Goal: Task Accomplishment & Management: Manage account settings

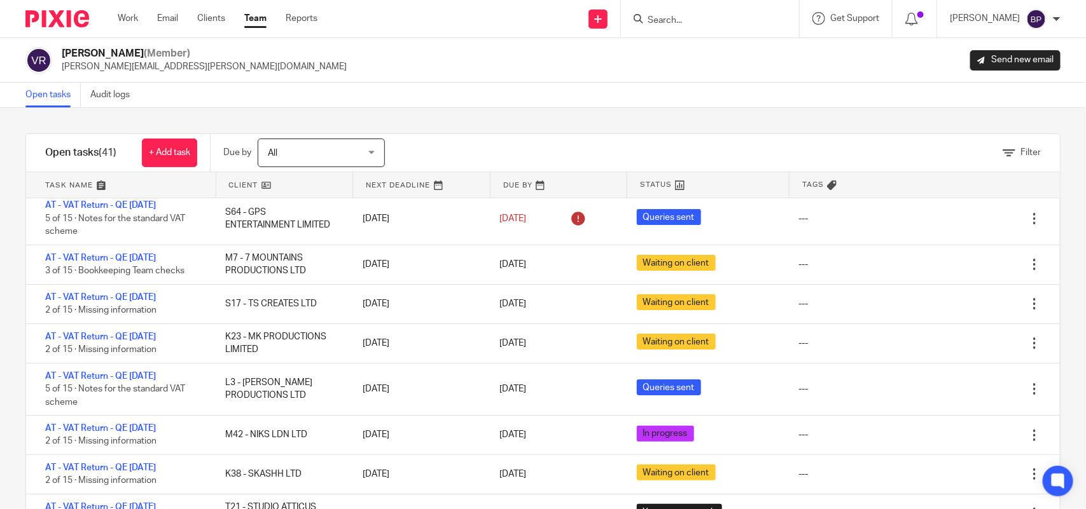
scroll to position [159, 0]
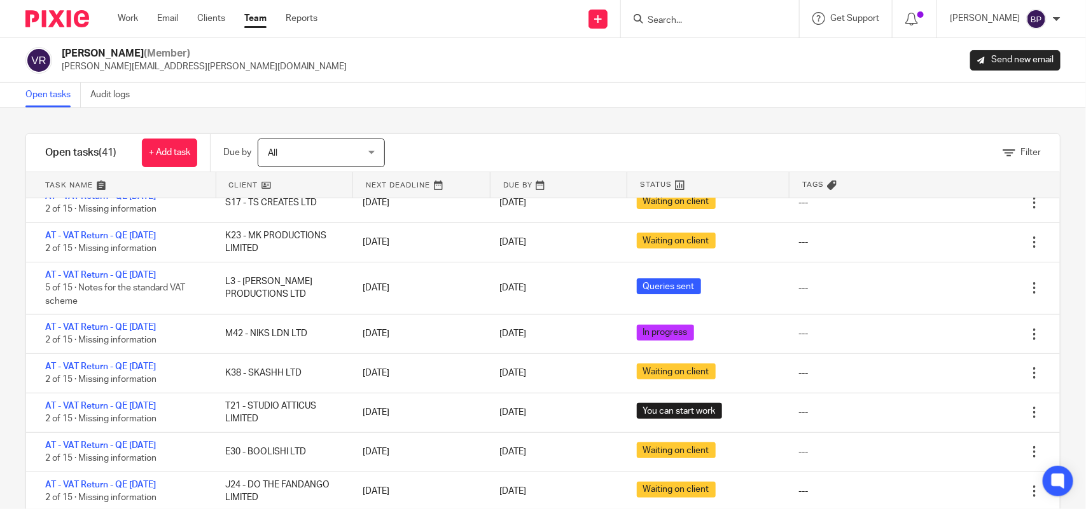
drag, startPoint x: 59, startPoint y: 95, endPoint x: 74, endPoint y: 104, distance: 17.4
click at [59, 95] on link "Open tasks" at bounding box center [52, 95] width 55 height 25
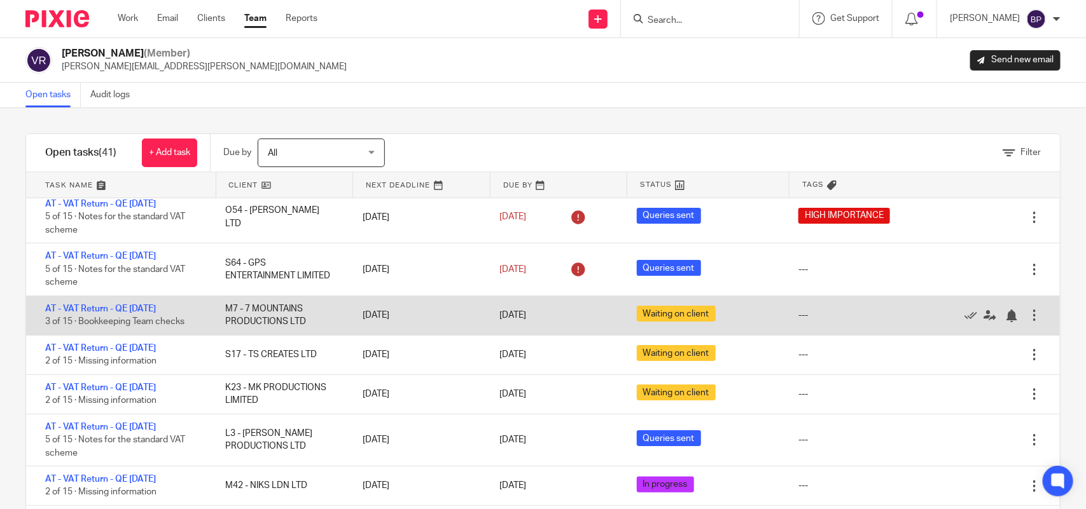
scroll to position [0, 0]
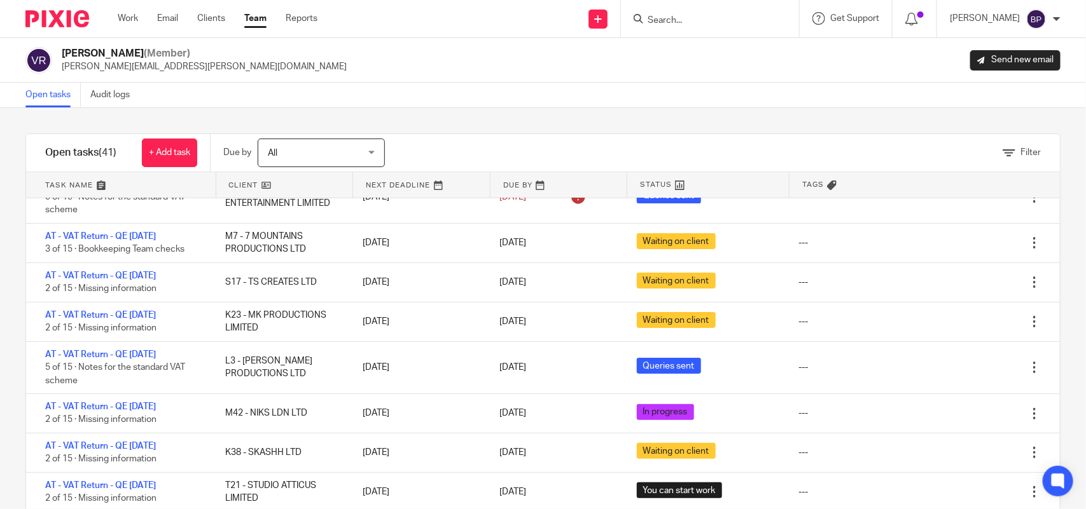
click at [520, 125] on div "Filter tasks Only show tasks matching all of these conditions 1 Client name Is …" at bounding box center [543, 308] width 1086 height 401
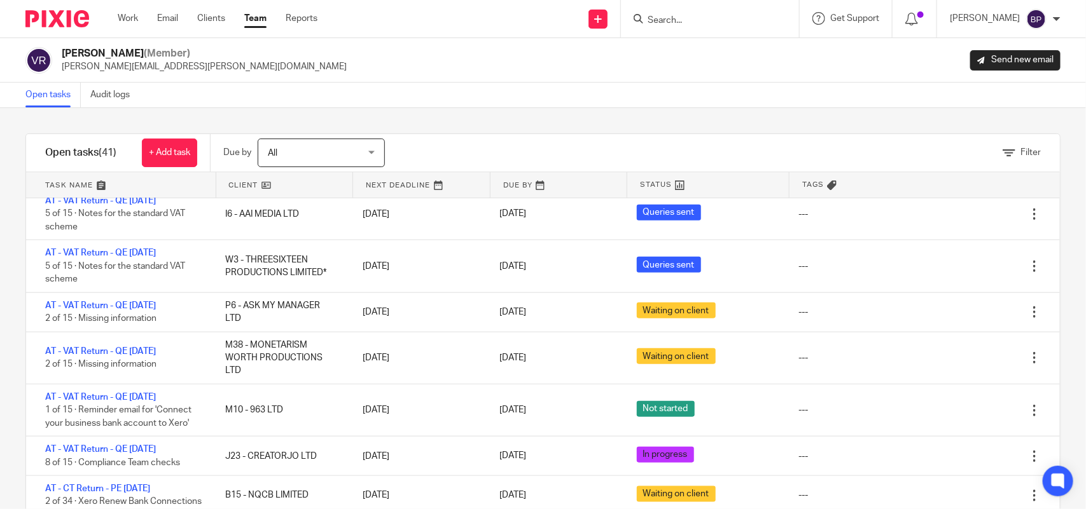
scroll to position [557, 0]
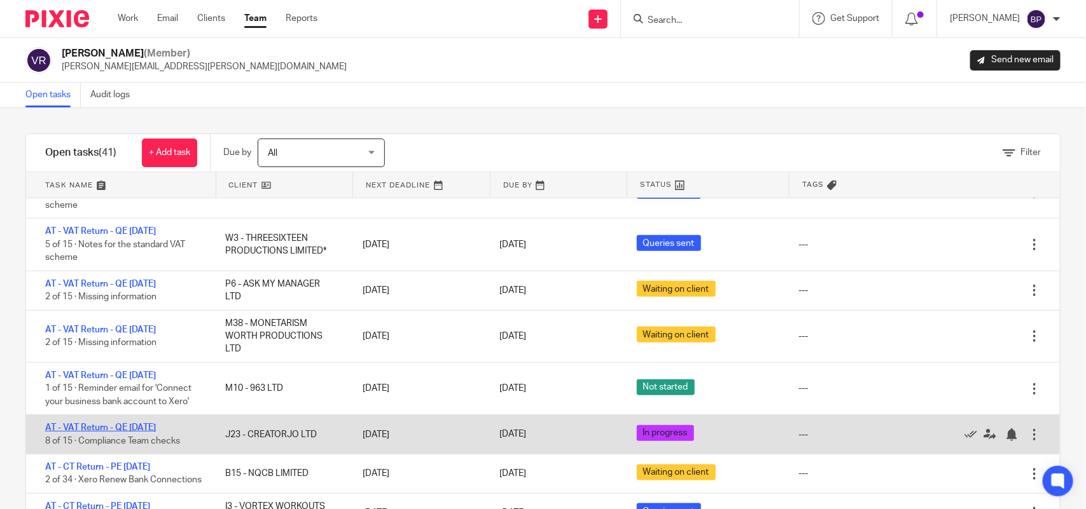
click at [148, 424] on link "AT - VAT Return - QE 31-07-2025" at bounding box center [100, 428] width 111 height 9
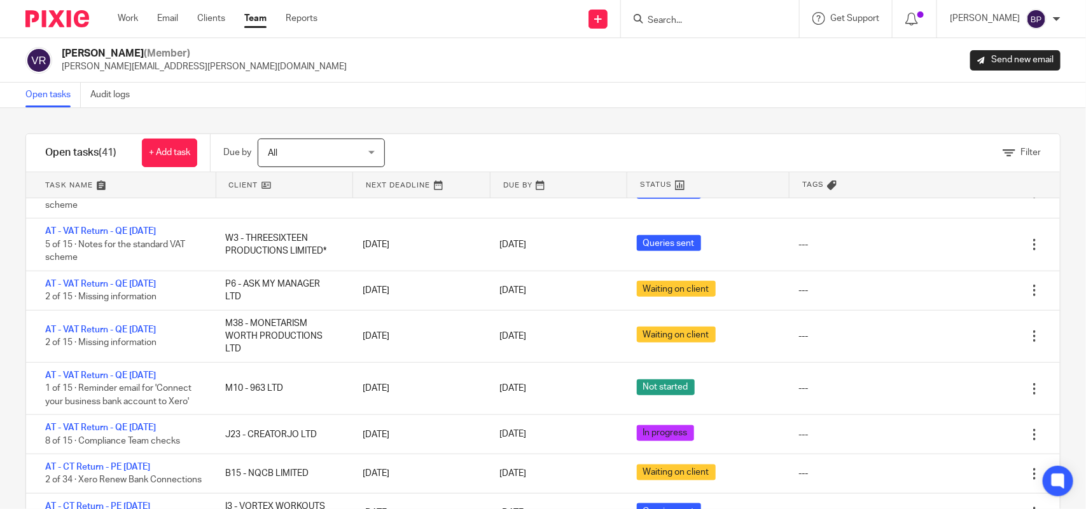
click at [74, 95] on link "Open tasks" at bounding box center [52, 95] width 55 height 25
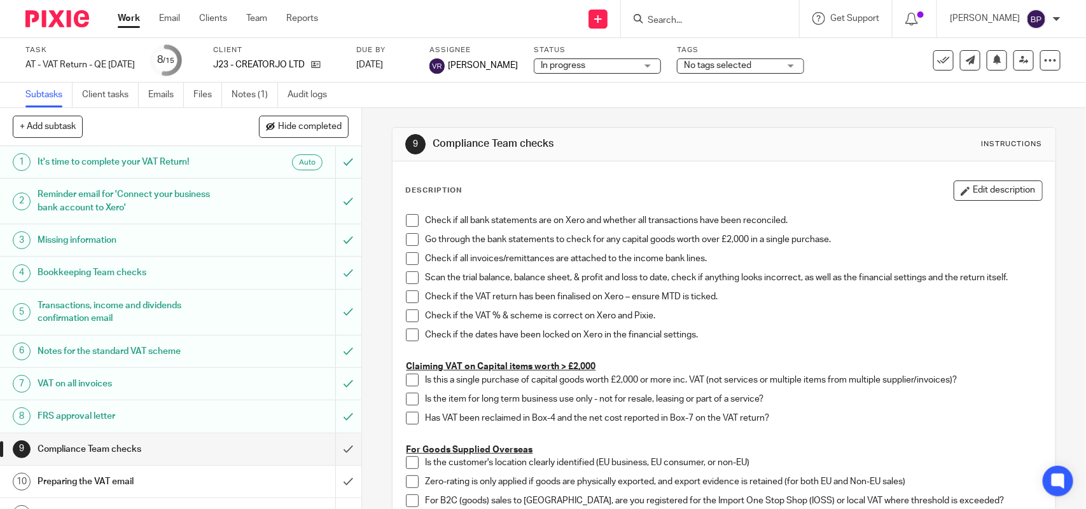
click at [595, 69] on span "In progress" at bounding box center [588, 65] width 95 height 13
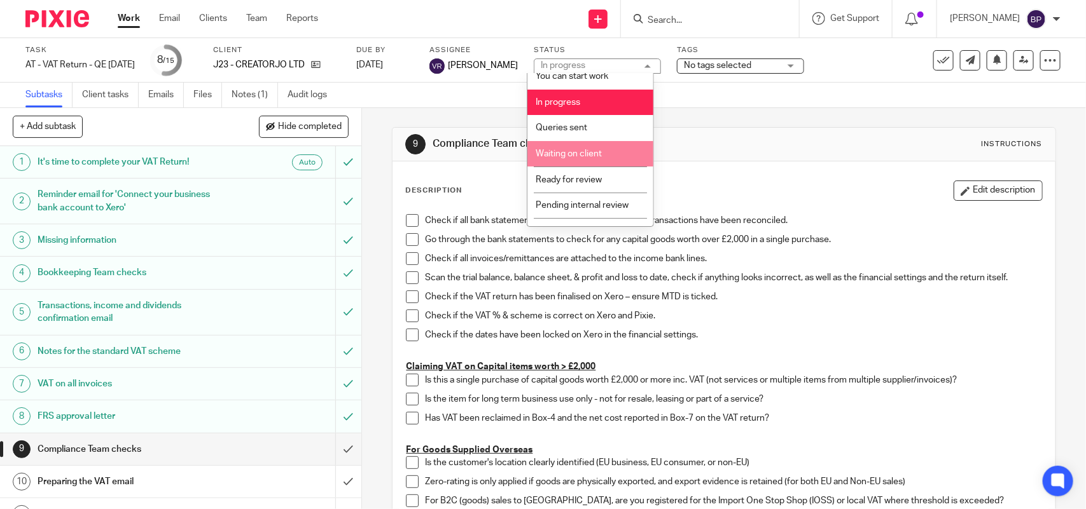
scroll to position [52, 0]
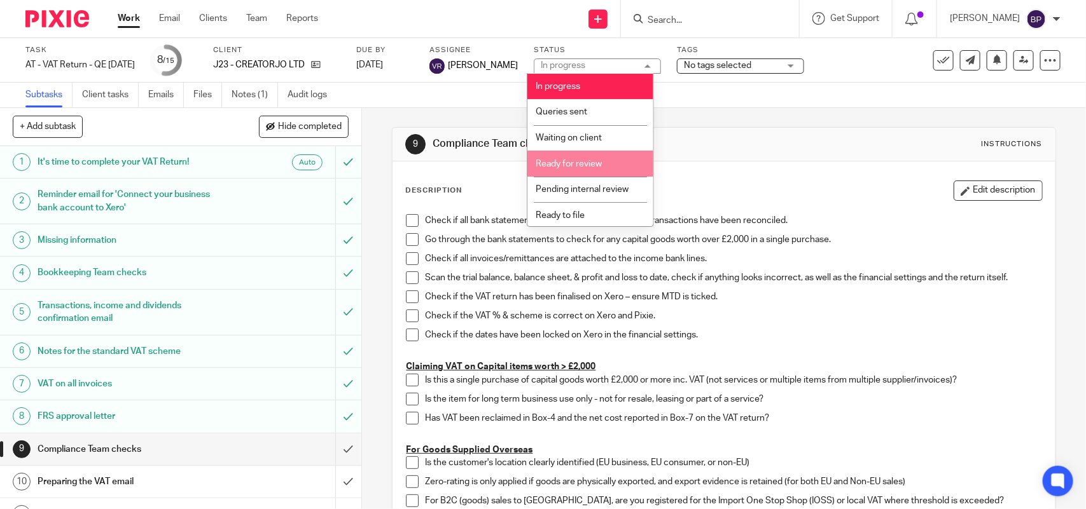
click at [571, 160] on span "Ready for review" at bounding box center [569, 164] width 66 height 9
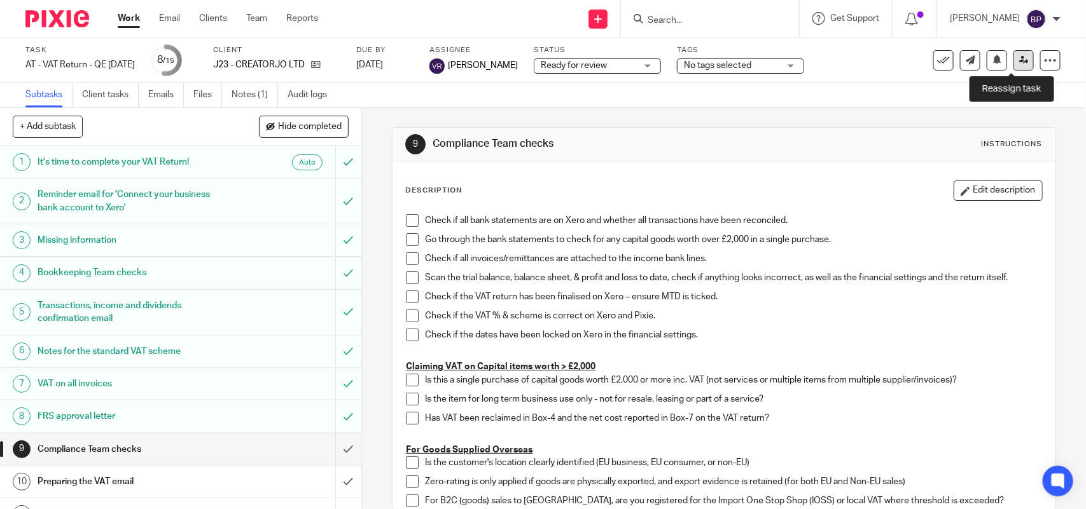
click at [1013, 65] on link at bounding box center [1023, 60] width 20 height 20
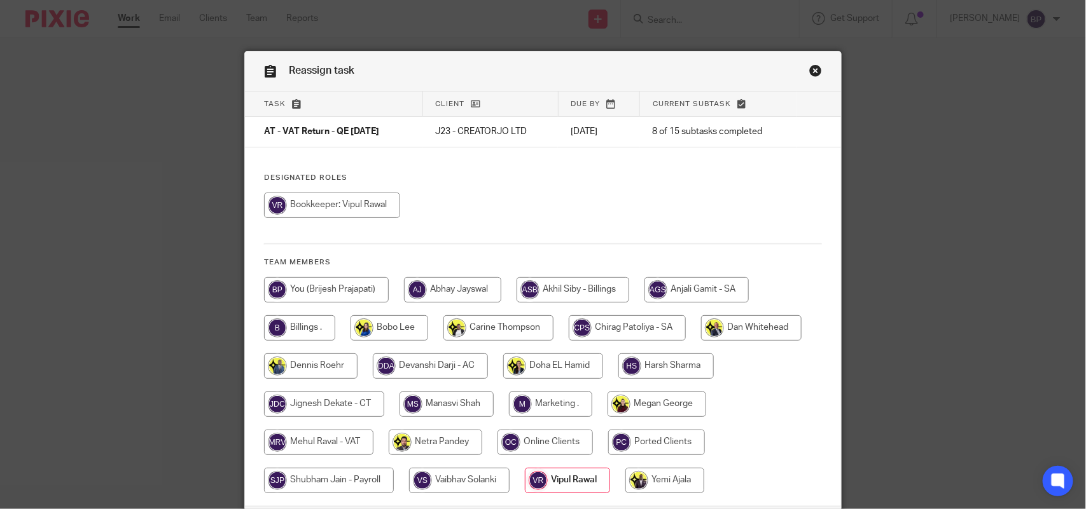
scroll to position [102, 0]
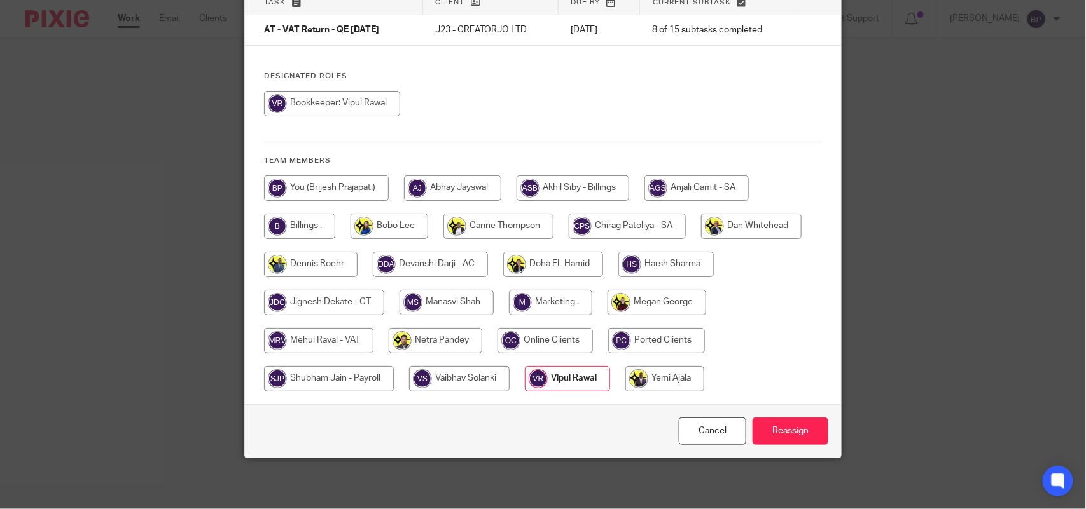
click at [328, 345] on input "radio" at bounding box center [318, 340] width 109 height 25
radio input "true"
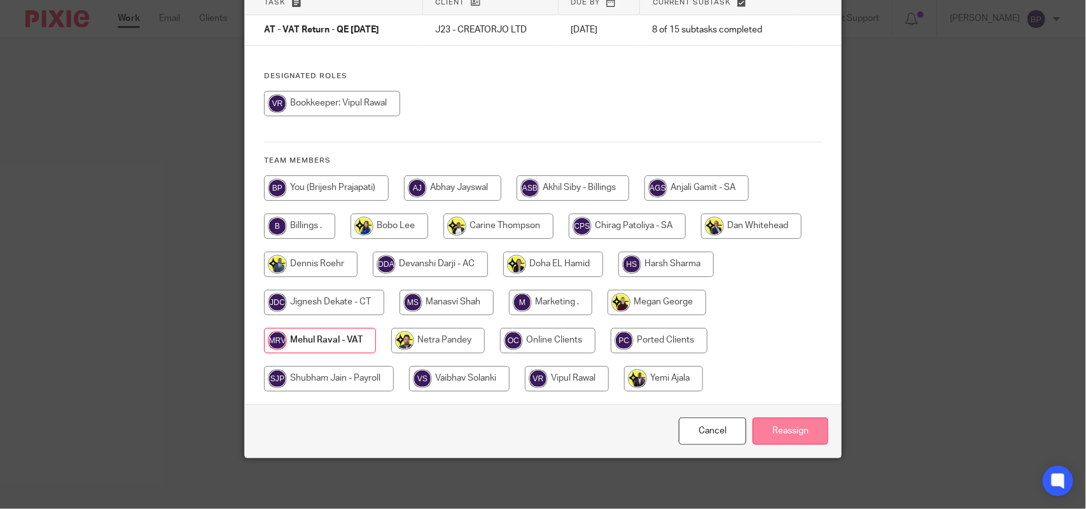
click at [779, 422] on input "Reassign" at bounding box center [790, 431] width 76 height 27
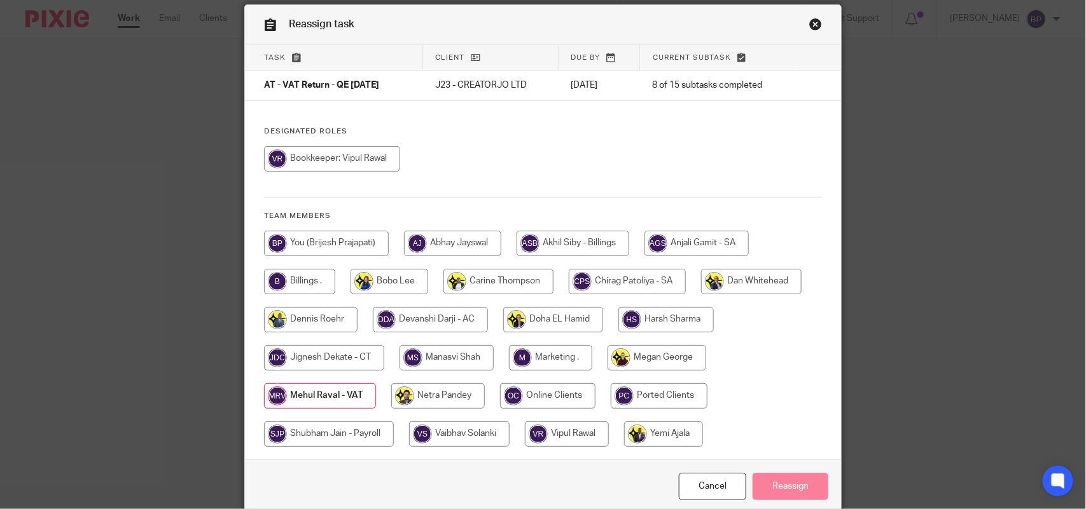
scroll to position [0, 0]
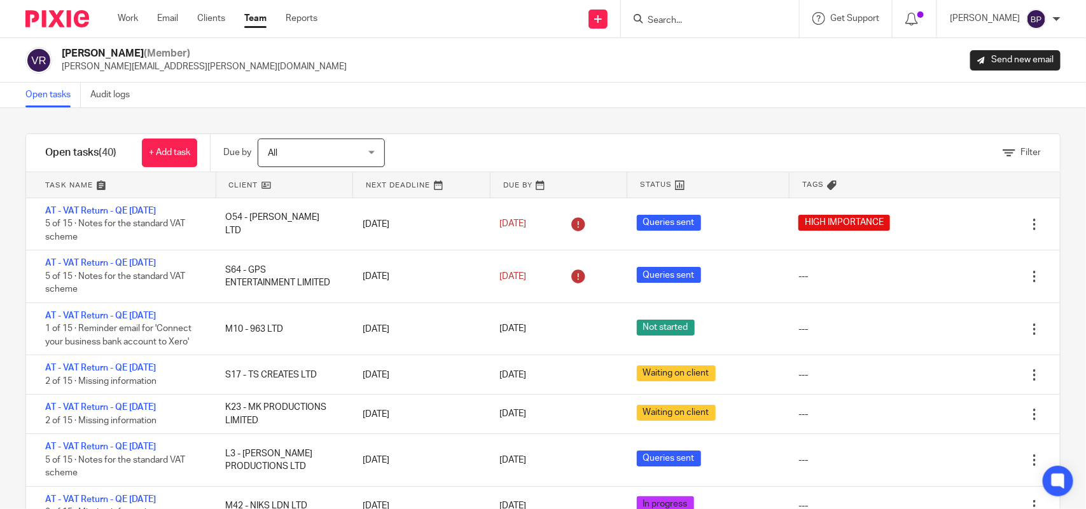
click at [56, 94] on link "Open tasks" at bounding box center [52, 95] width 55 height 25
click at [253, 21] on link "Team" at bounding box center [255, 18] width 22 height 13
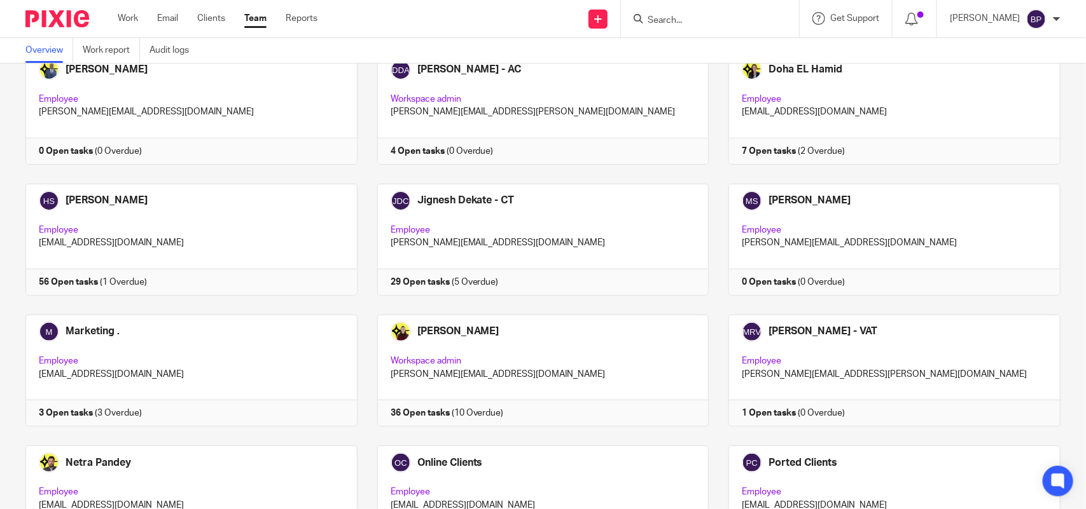
scroll to position [636, 0]
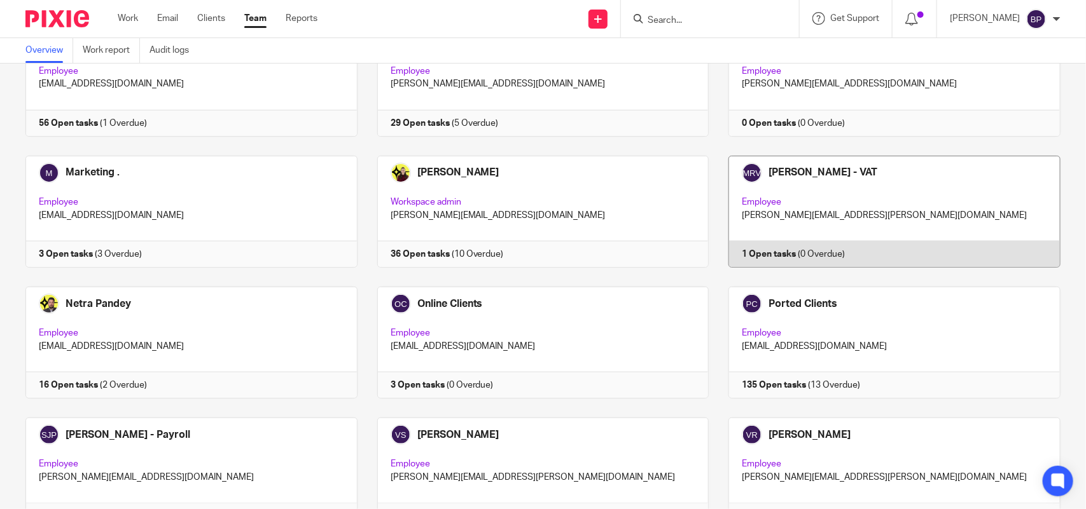
click at [886, 211] on link at bounding box center [885, 212] width 352 height 112
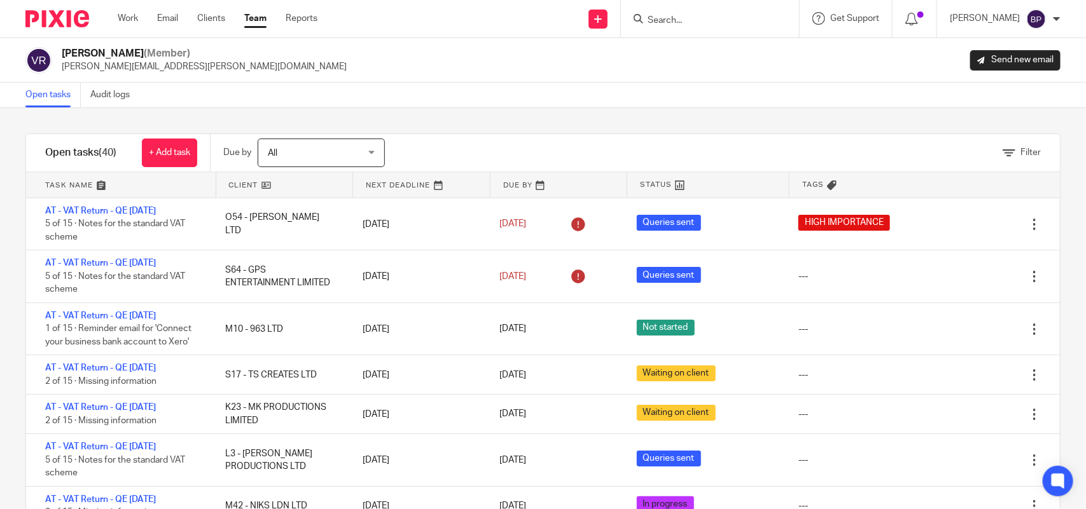
click at [52, 95] on link "Open tasks" at bounding box center [52, 95] width 55 height 25
click at [710, 109] on div "Filter tasks Only show tasks matching all of these conditions 1 Client name Is …" at bounding box center [543, 308] width 1086 height 401
